Goal: Task Accomplishment & Management: Manage account settings

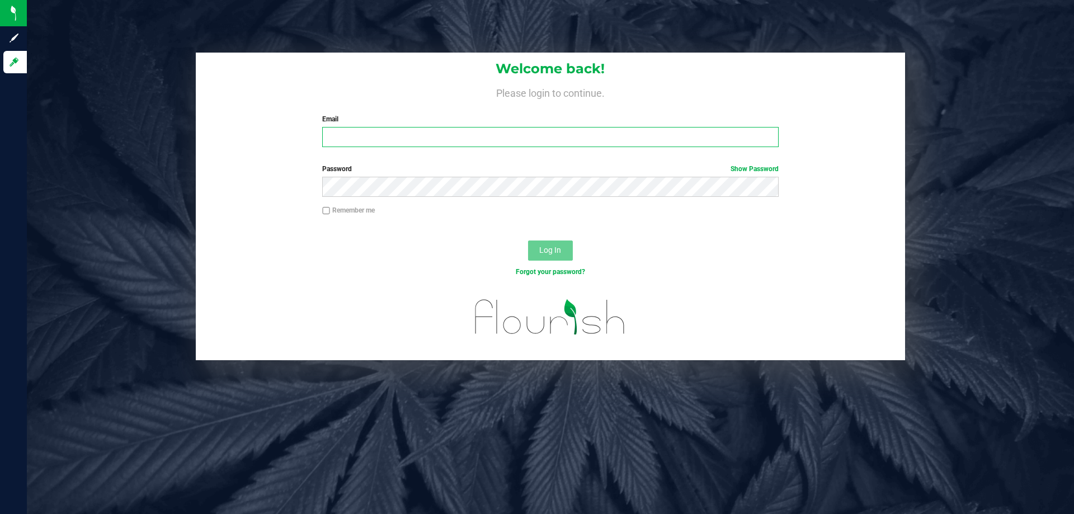
click at [356, 136] on input "Email" at bounding box center [550, 137] width 456 height 20
type input "[EMAIL_ADDRESS][DOMAIN_NAME]"
click at [528, 241] on button "Log In" at bounding box center [550, 251] width 45 height 20
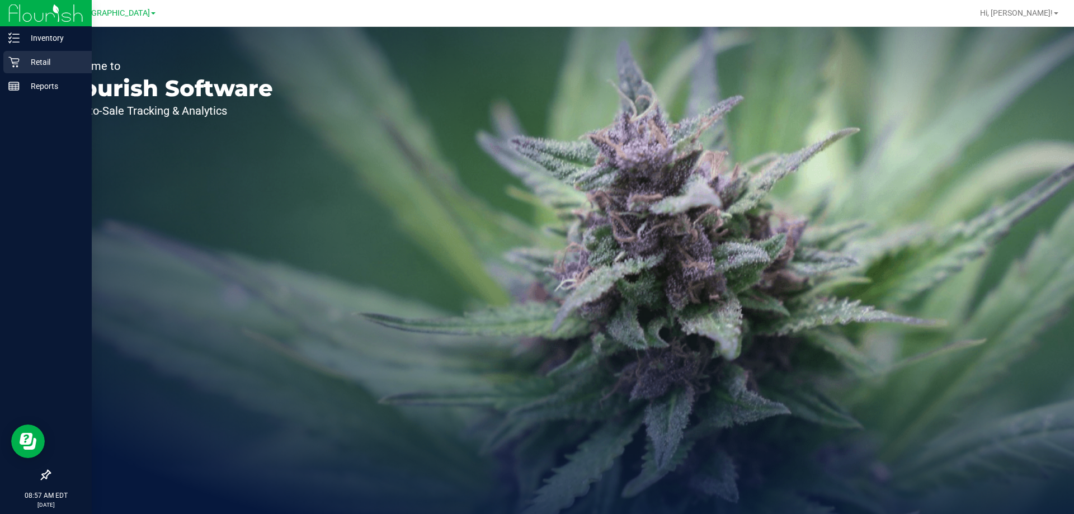
click at [21, 60] on p "Retail" at bounding box center [53, 61] width 67 height 13
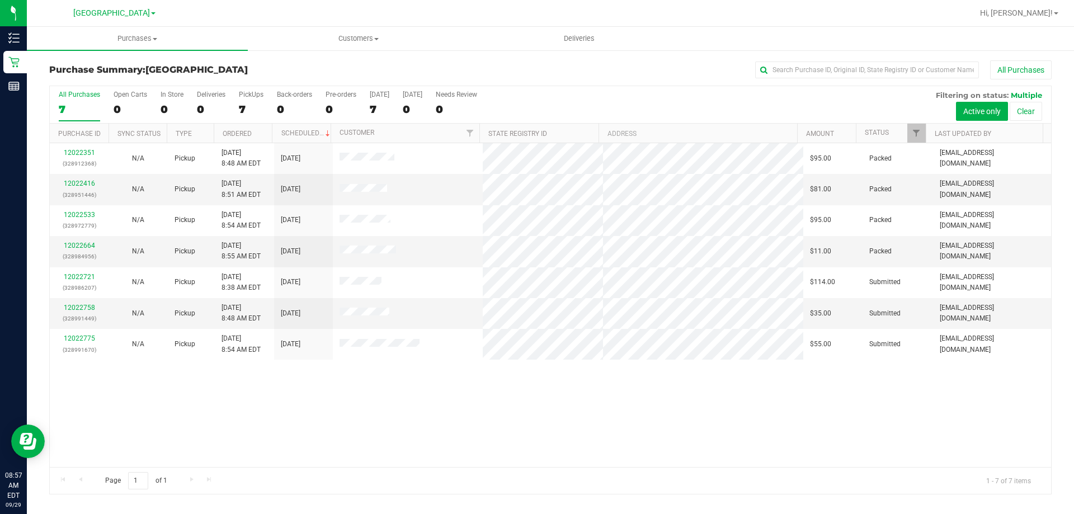
click at [609, 423] on div "12022351 (328912368) N/A Pickup [DATE] 8:48 AM EDT 9/29/2025 $95.00 Packed [EMA…" at bounding box center [550, 305] width 1001 height 324
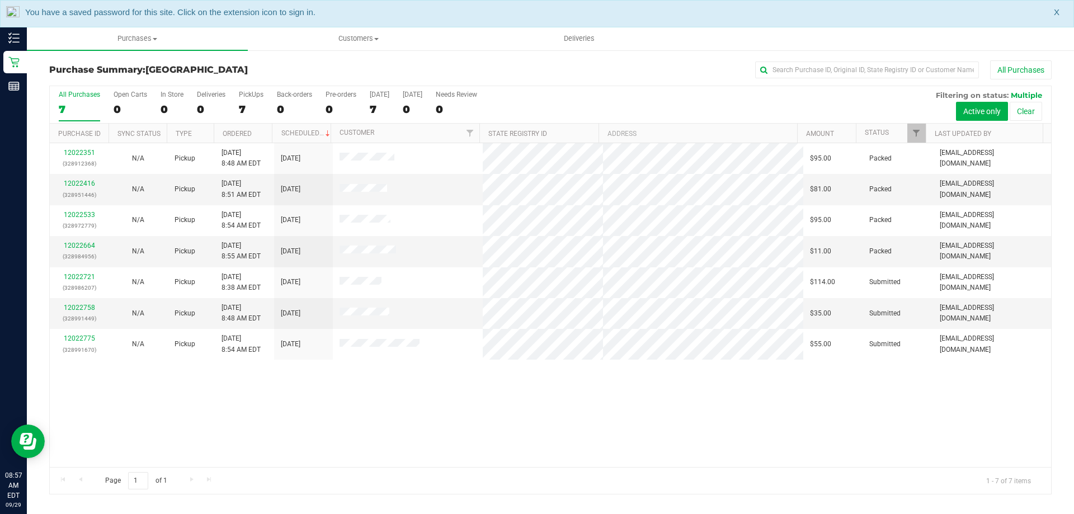
click at [951, 381] on div "12022351 (328912368) N/A Pickup [DATE] 8:48 AM EDT 9/29/2025 $95.00 Packed [EMA…" at bounding box center [550, 305] width 1001 height 324
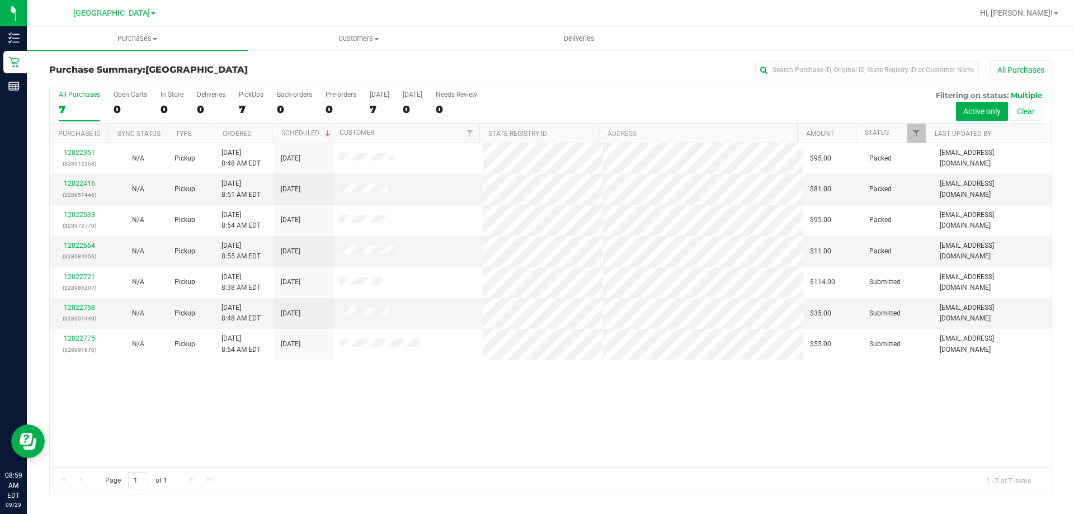
click at [531, 458] on div "12022351 (328912368) N/A Pickup 9/29/2025 8:48 AM EDT 9/29/2025 $95.00 Packed j…" at bounding box center [550, 305] width 1001 height 324
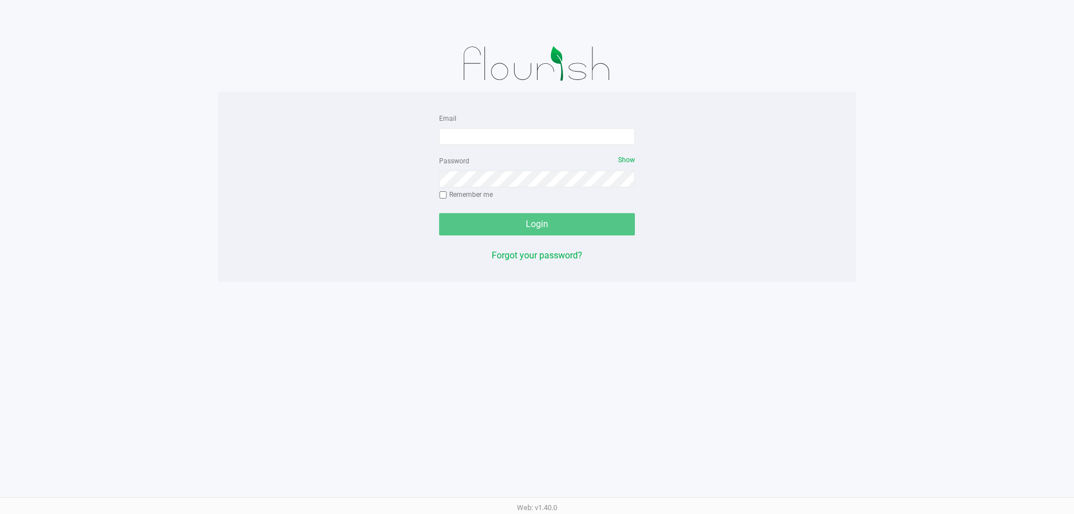
click at [479, 120] on div "Email" at bounding box center [537, 128] width 196 height 34
click at [484, 136] on input "Email" at bounding box center [537, 136] width 196 height 17
type input "[EMAIL_ADDRESS][DOMAIN_NAME]"
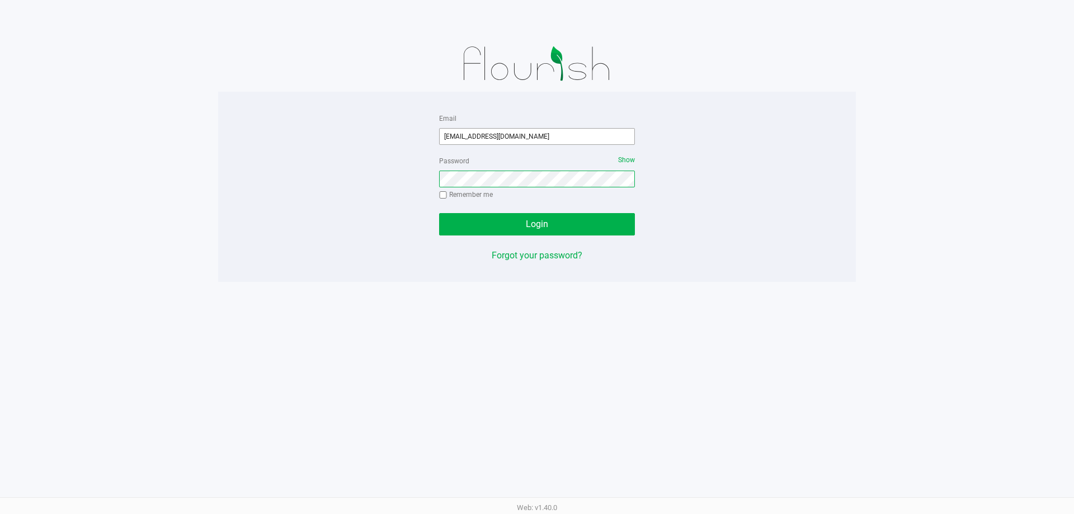
click at [439, 213] on button "Login" at bounding box center [537, 224] width 196 height 22
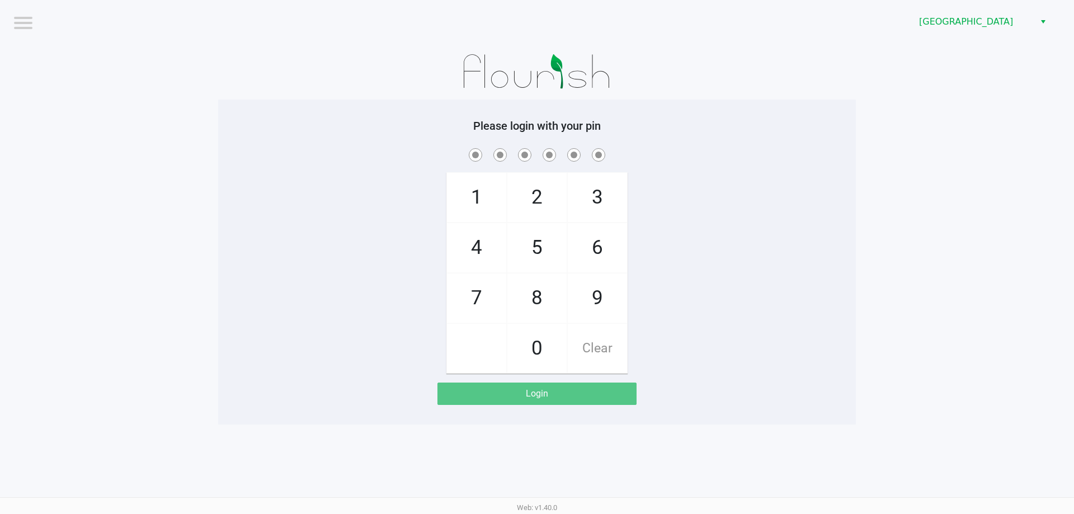
drag, startPoint x: 870, startPoint y: 153, endPoint x: 947, endPoint y: 49, distance: 129.2
click at [888, 127] on app-pos-login-wrapper "Logout [GEOGRAPHIC_DATA] WC Please login with your pin 1 4 7 2 5 8 0 3 6 9 Clea…" at bounding box center [537, 212] width 1074 height 425
drag, startPoint x: 962, startPoint y: 30, endPoint x: 960, endPoint y: 16, distance: 14.6
click at [961, 23] on span "[GEOGRAPHIC_DATA]" at bounding box center [973, 22] width 123 height 20
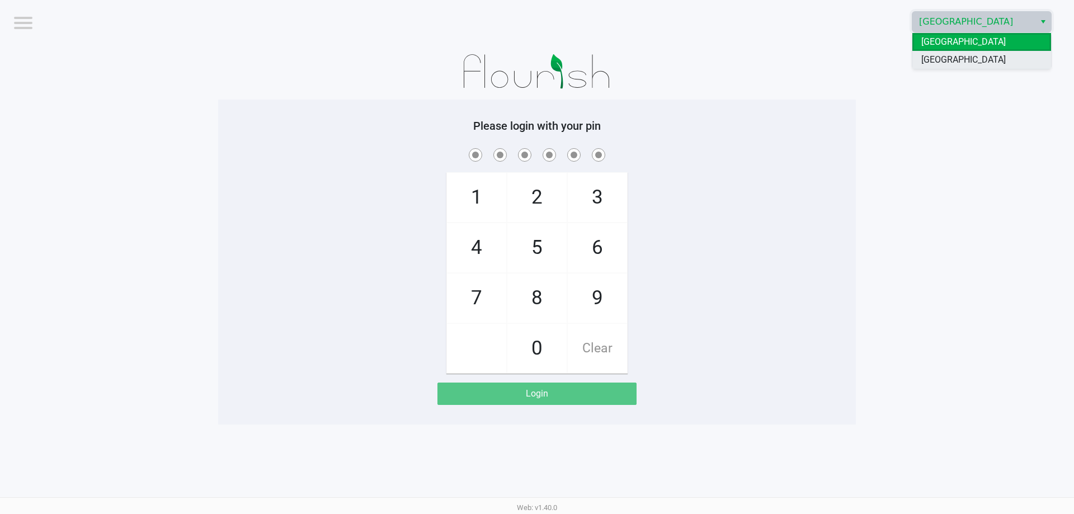
click at [969, 57] on span "[GEOGRAPHIC_DATA]" at bounding box center [963, 59] width 84 height 13
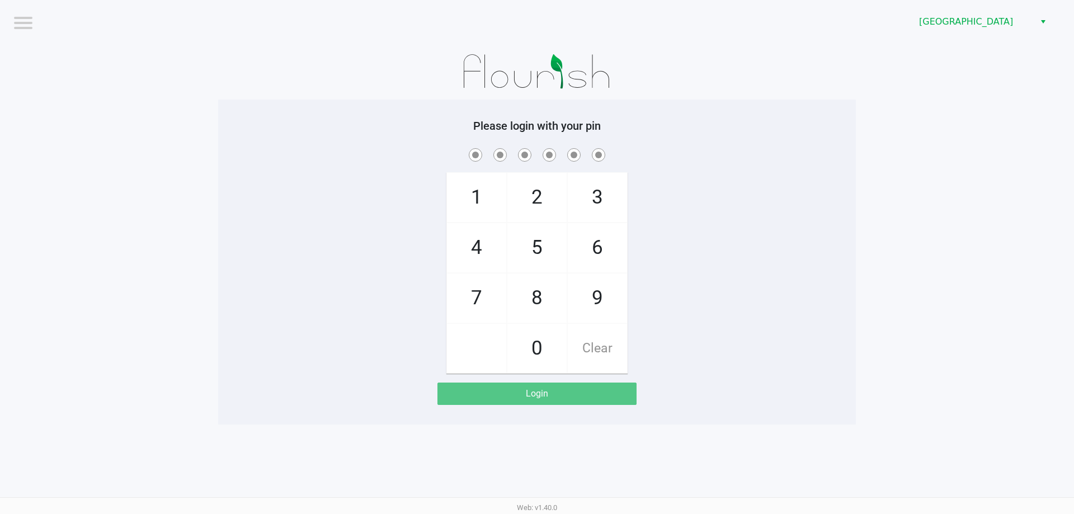
drag, startPoint x: 963, startPoint y: 147, endPoint x: 965, endPoint y: 154, distance: 7.1
click at [963, 148] on app-pos-login-wrapper "Logout [GEOGRAPHIC_DATA] WC Please login with your pin 1 4 7 2 5 8 0 3 6 9 Clea…" at bounding box center [537, 212] width 1074 height 425
checkbox input "true"
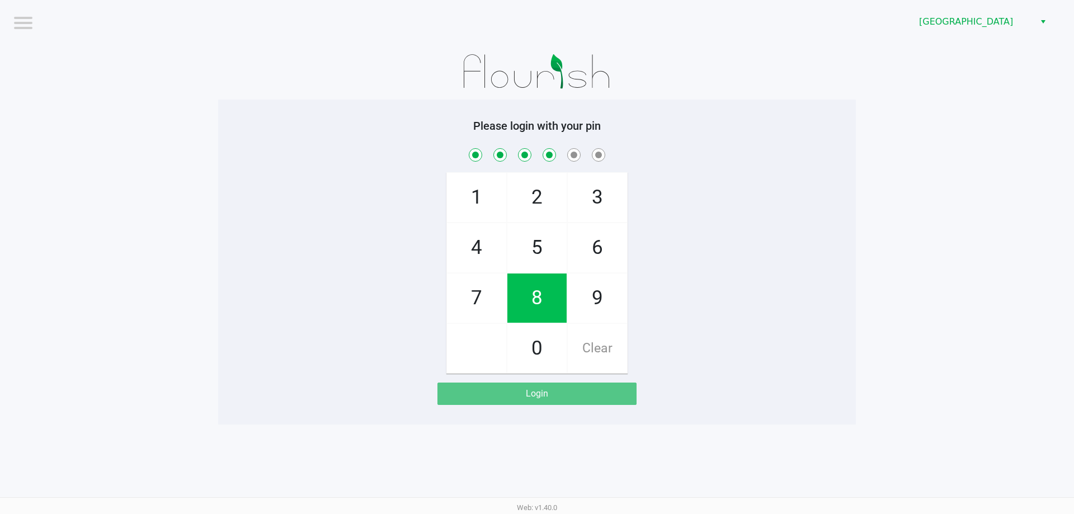
checkbox input "true"
